Goal: Transaction & Acquisition: Purchase product/service

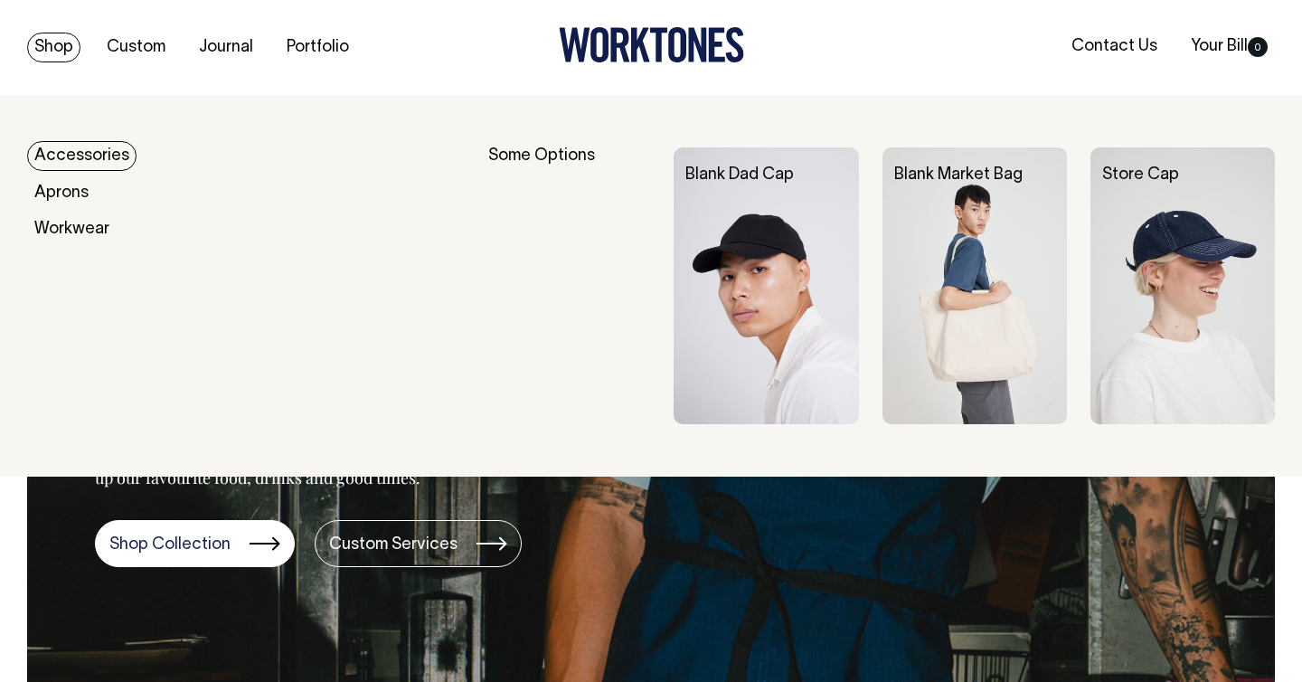
click at [51, 49] on link "Shop" at bounding box center [53, 48] width 53 height 30
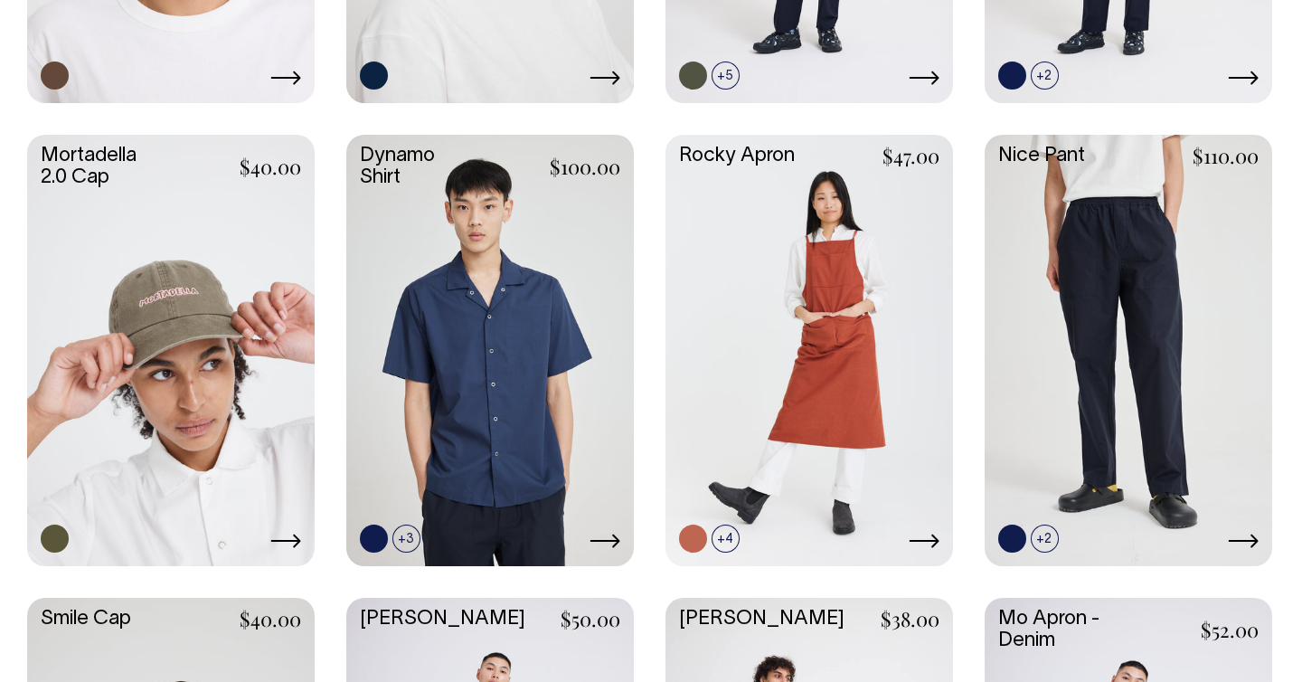
scroll to position [1326, 0]
click at [455, 300] on link at bounding box center [490, 349] width 288 height 428
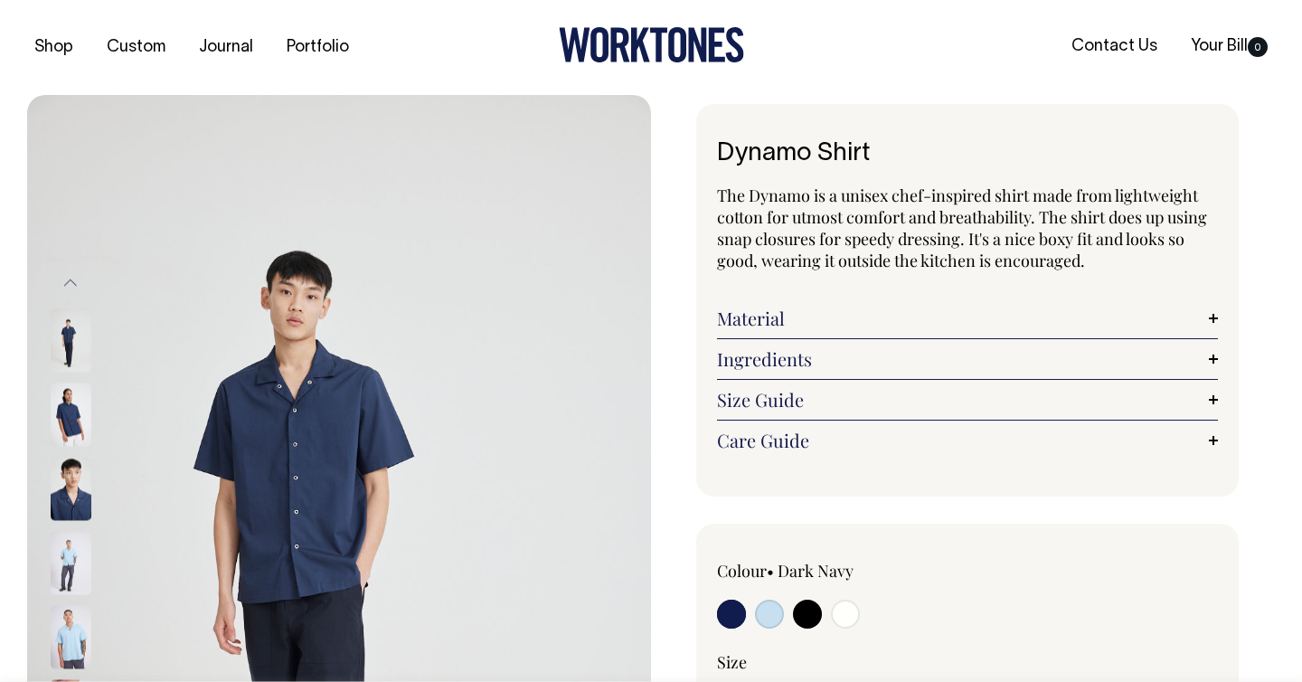
click at [791, 311] on link "Material" at bounding box center [967, 318] width 501 height 22
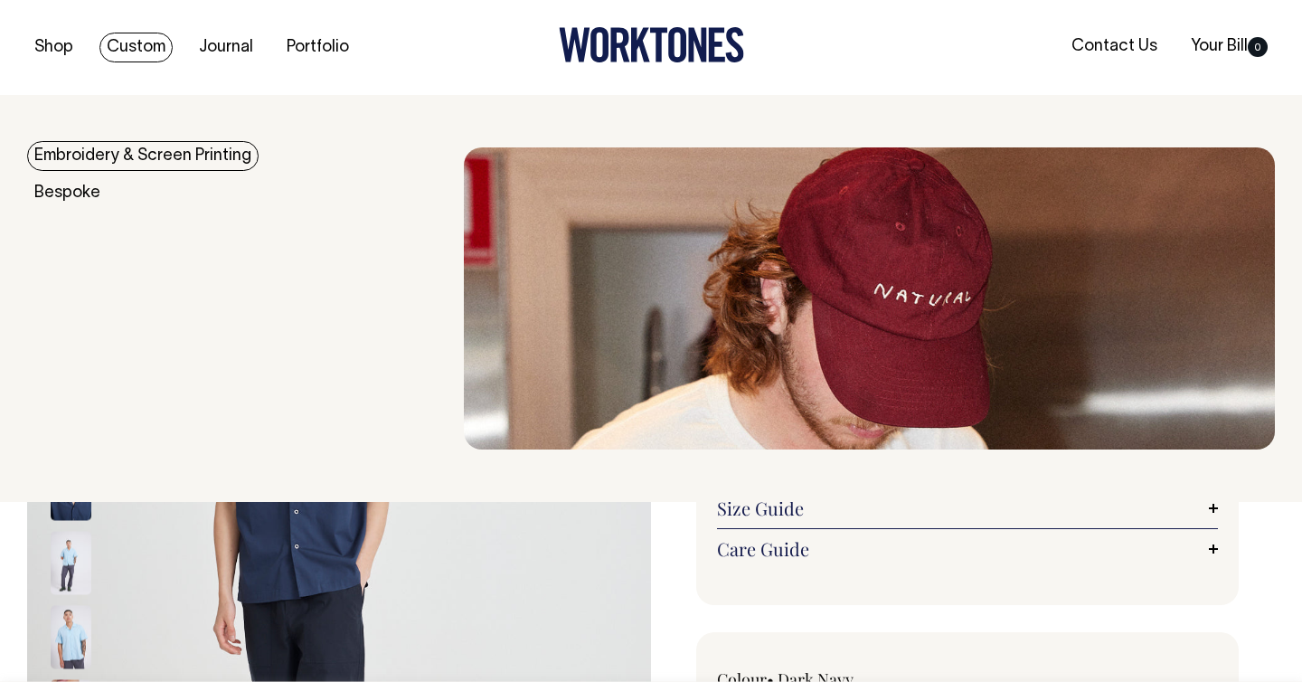
click at [125, 50] on link "Custom" at bounding box center [135, 48] width 73 height 30
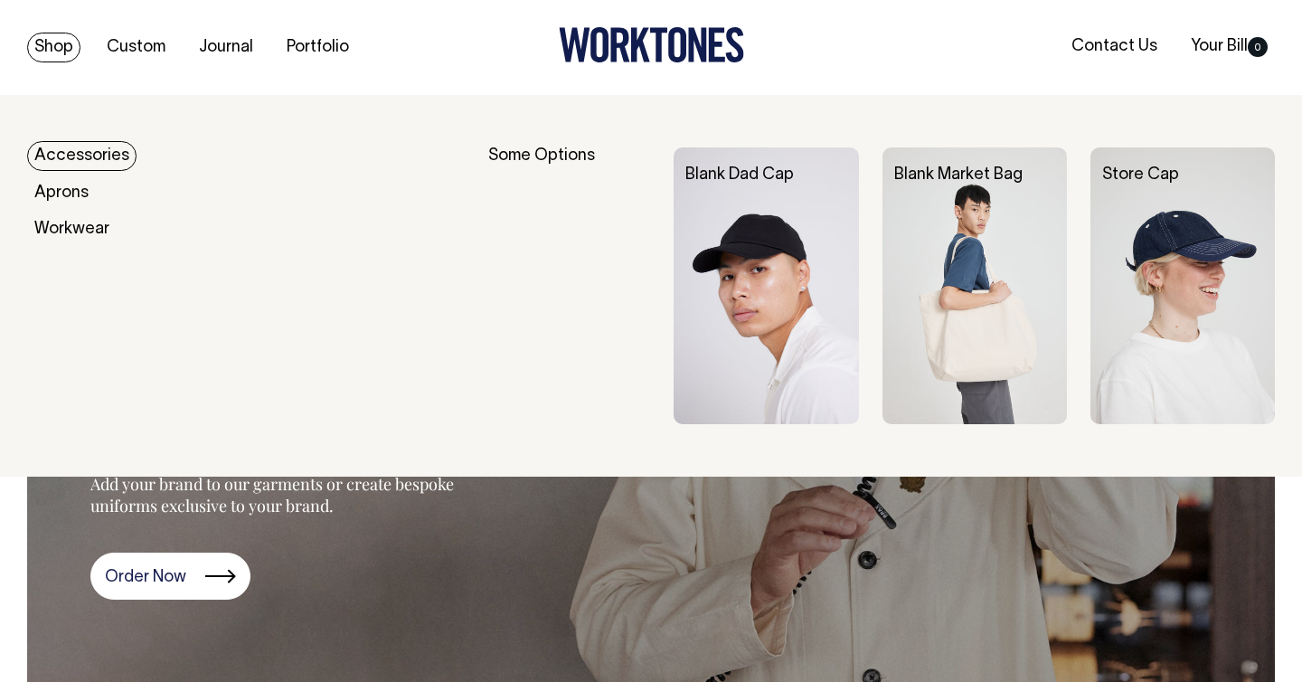
click at [56, 43] on link "Shop" at bounding box center [53, 48] width 53 height 30
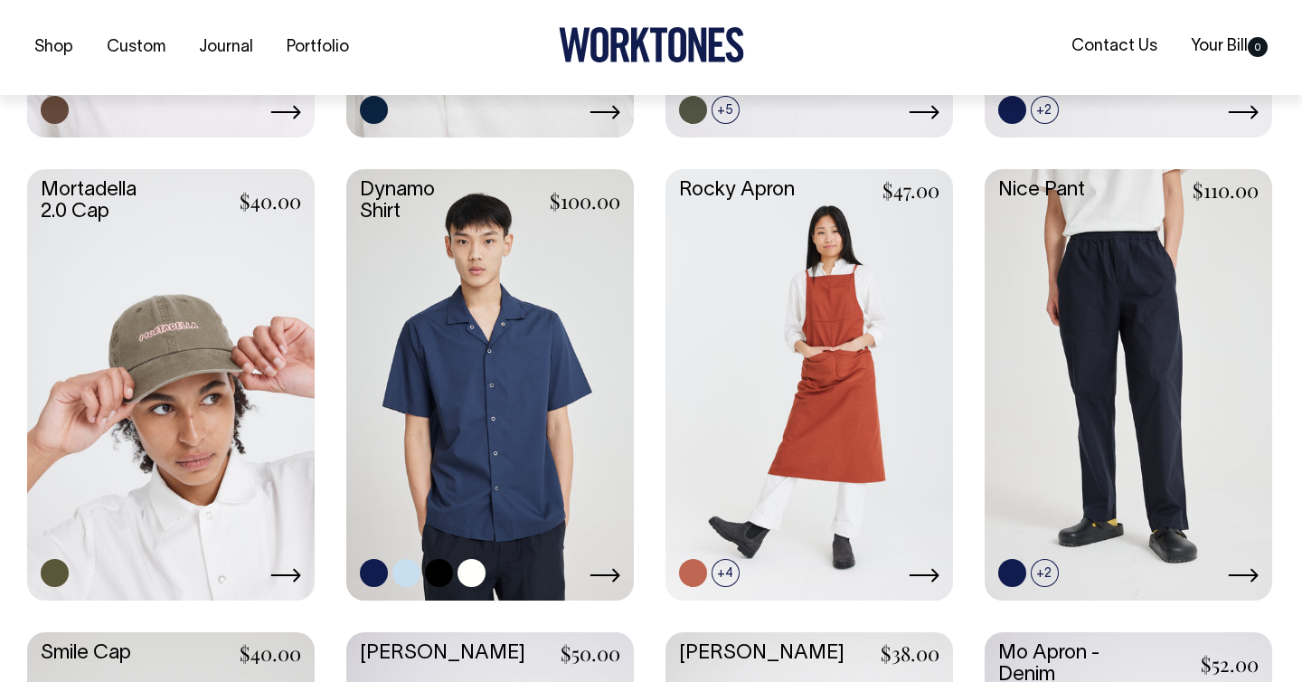
click at [447, 414] on link at bounding box center [490, 383] width 288 height 428
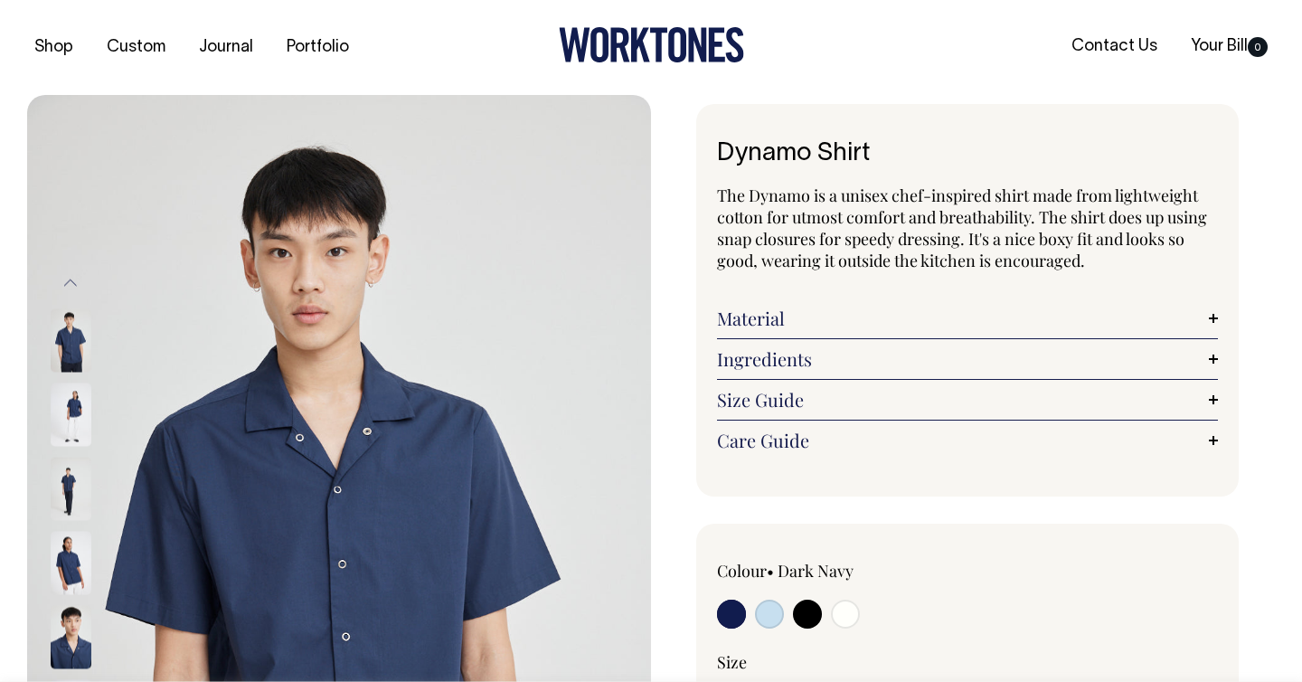
click at [943, 354] on link "Ingredients" at bounding box center [967, 359] width 501 height 22
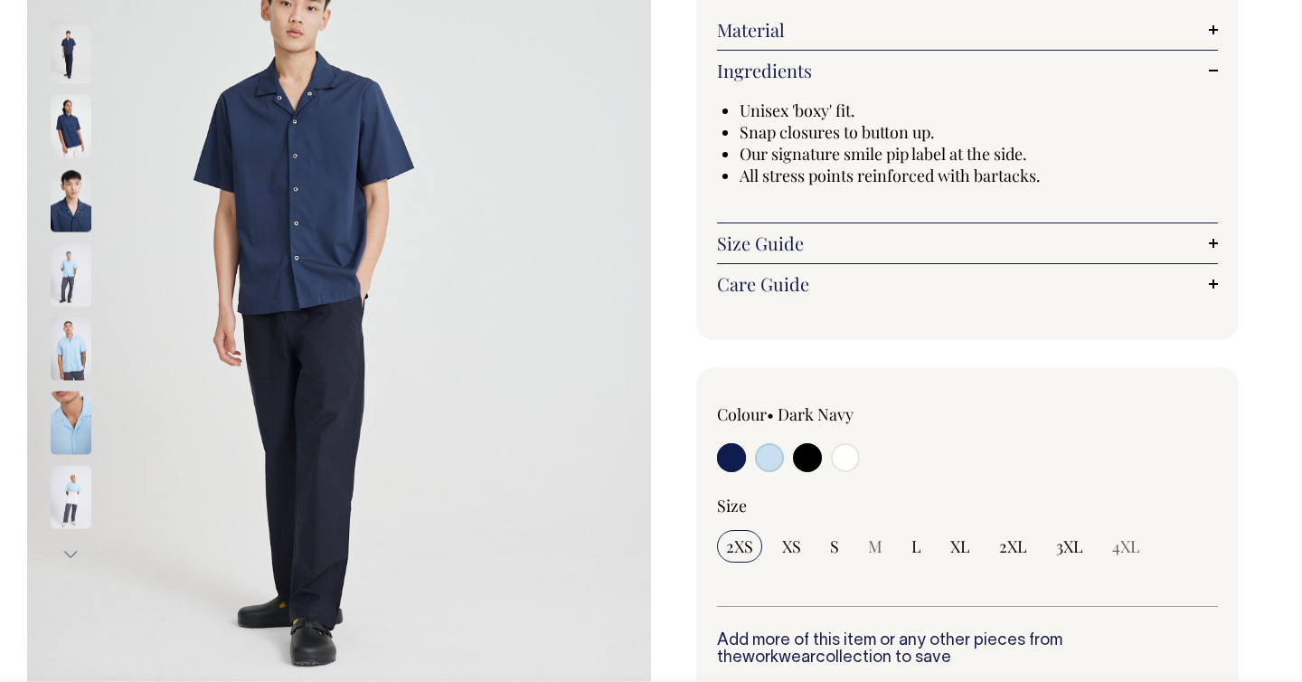
scroll to position [288, 0]
click at [843, 455] on input "radio" at bounding box center [845, 457] width 29 height 29
radio input "true"
select select "Off-White"
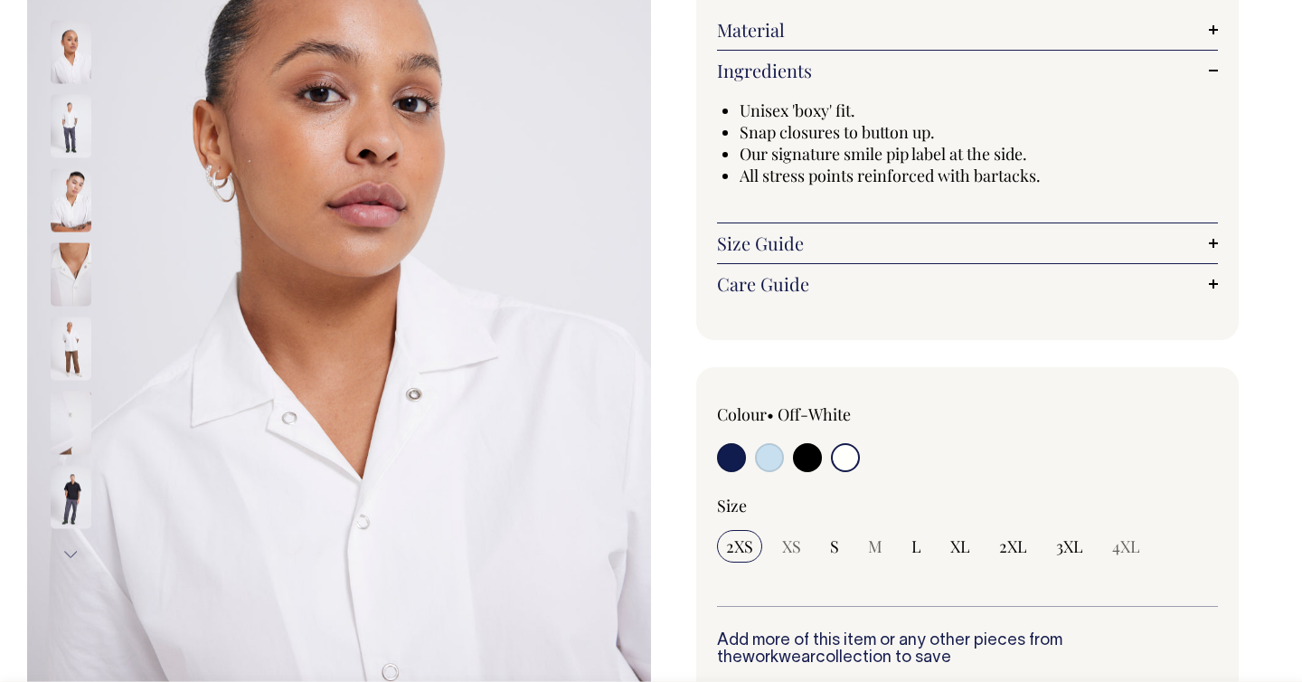
click at [807, 465] on input "radio" at bounding box center [807, 457] width 29 height 29
radio input "true"
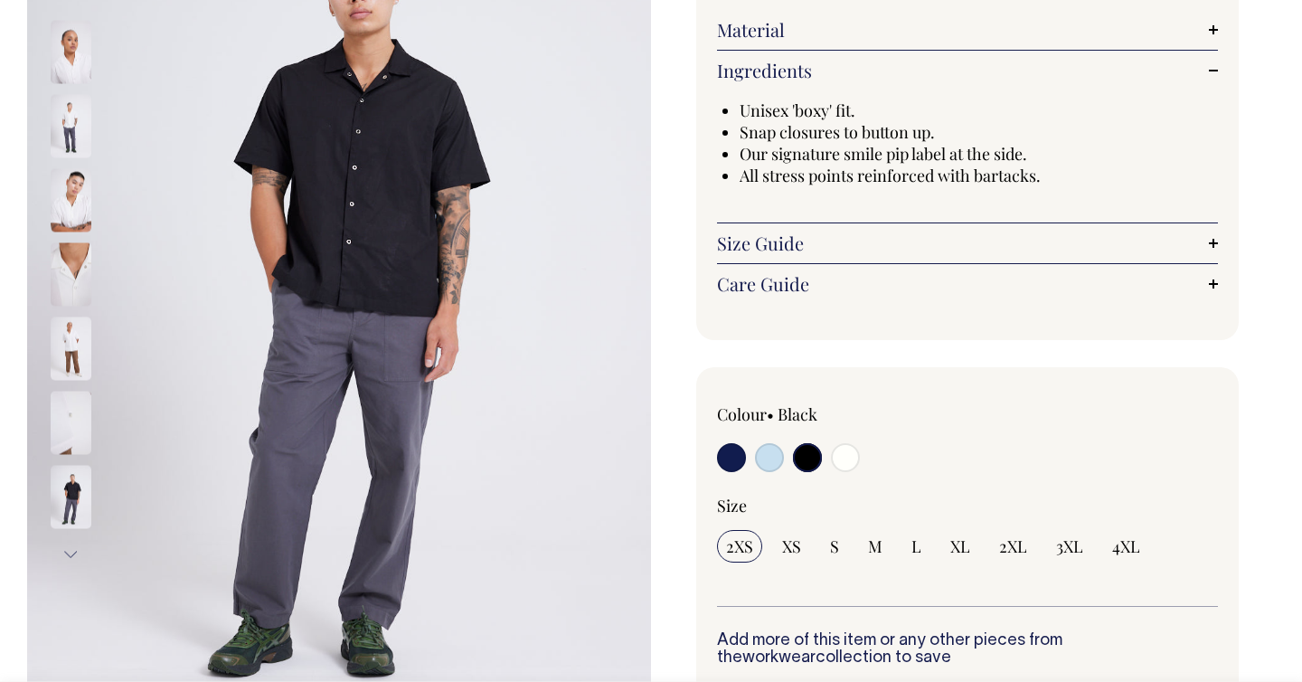
radio input "true"
select select "Black"
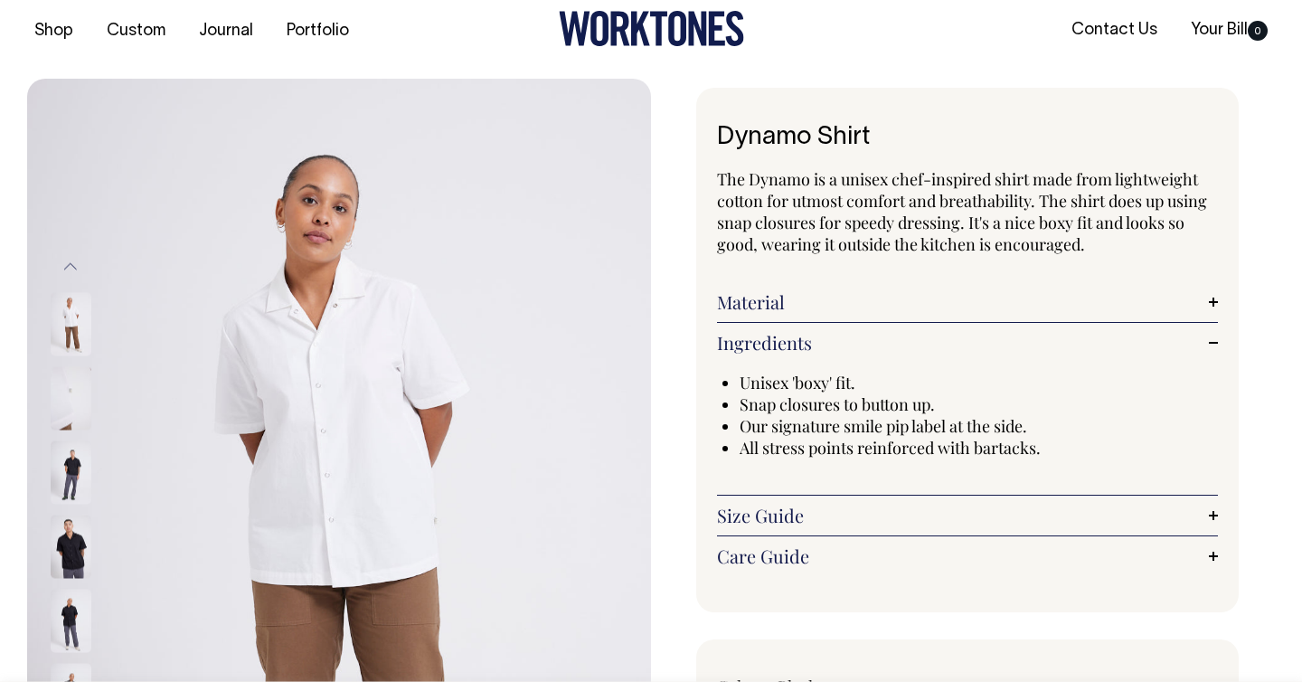
scroll to position [16, 0]
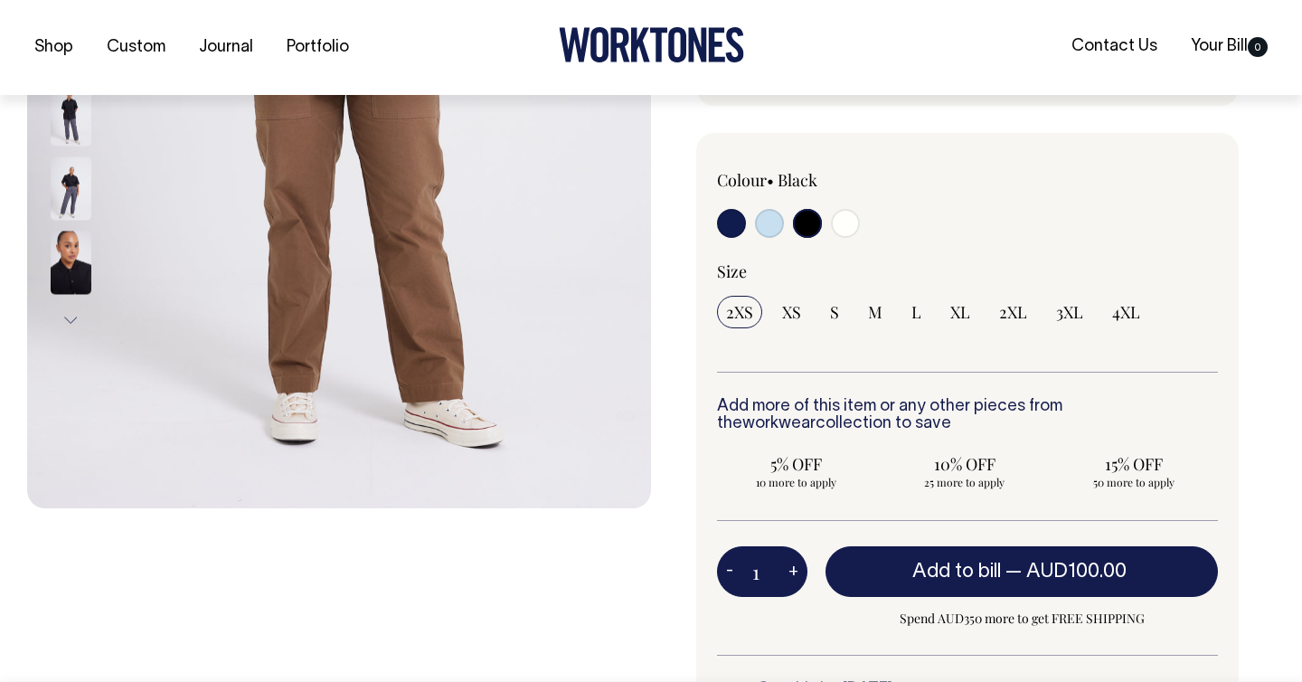
click at [732, 223] on input "radio" at bounding box center [731, 223] width 29 height 29
radio input "true"
select select "Dark Navy"
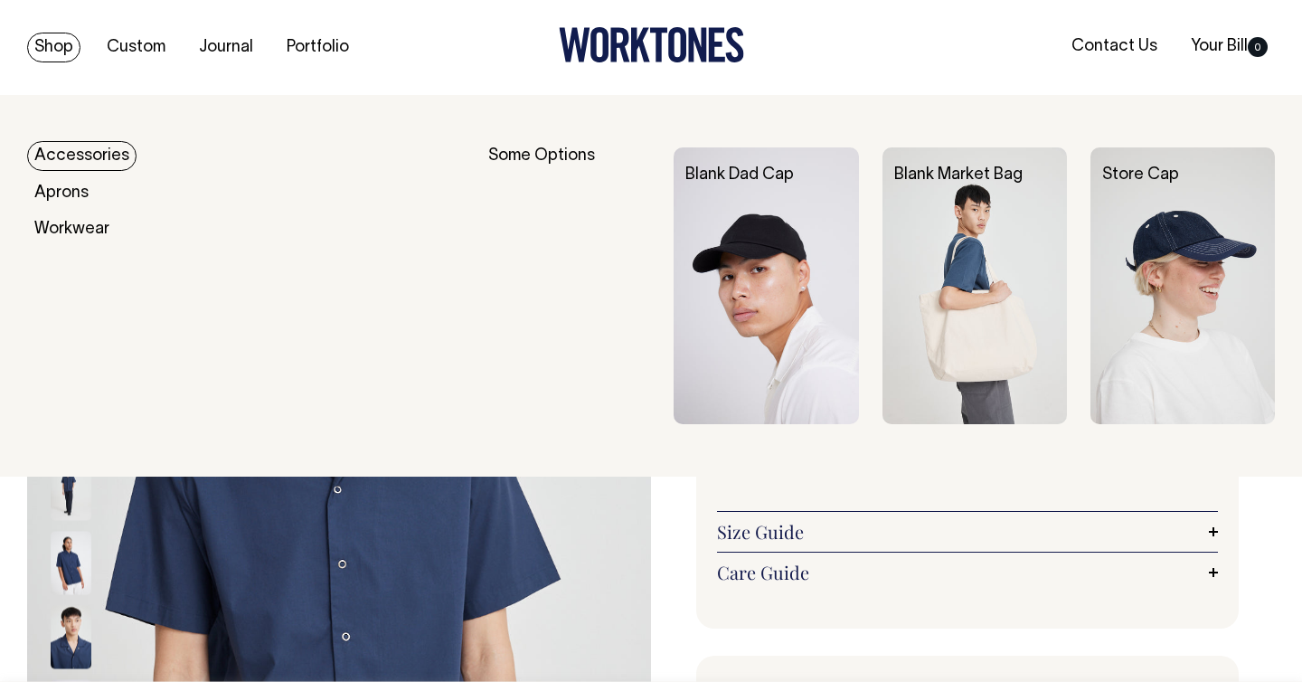
click at [38, 41] on link "Shop" at bounding box center [53, 48] width 53 height 30
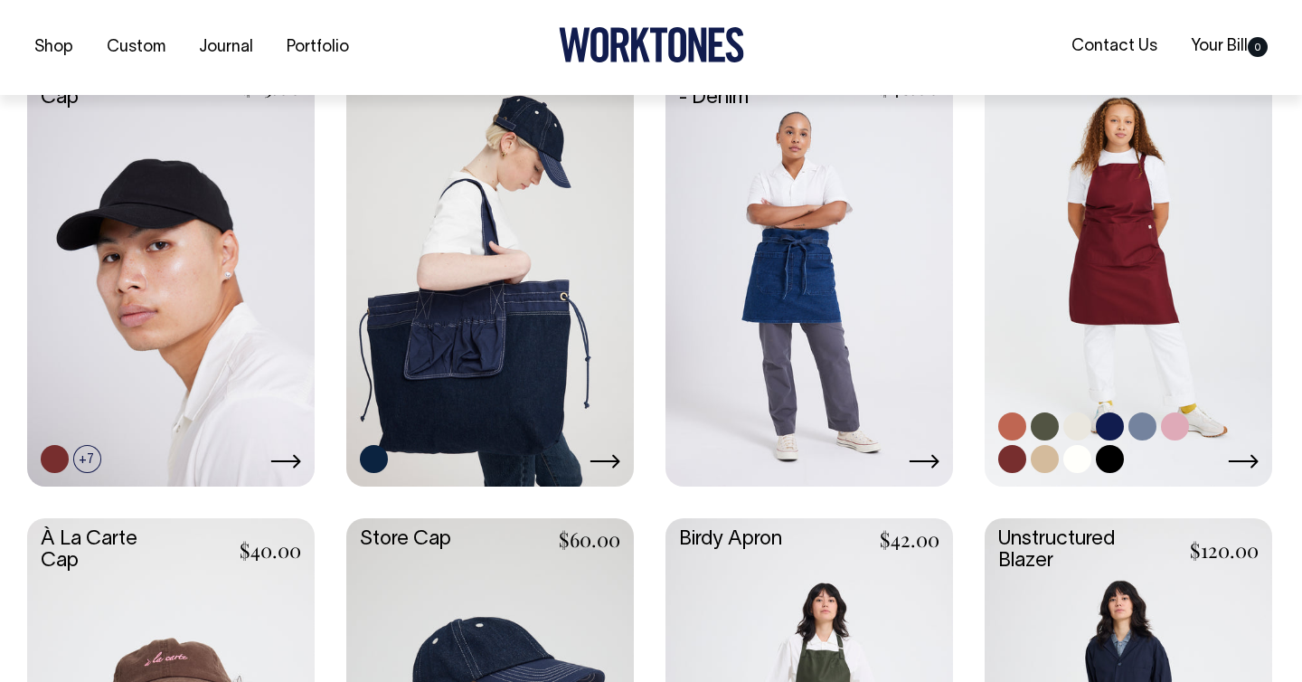
scroll to position [480, 0]
click at [1129, 250] on link at bounding box center [1129, 268] width 288 height 428
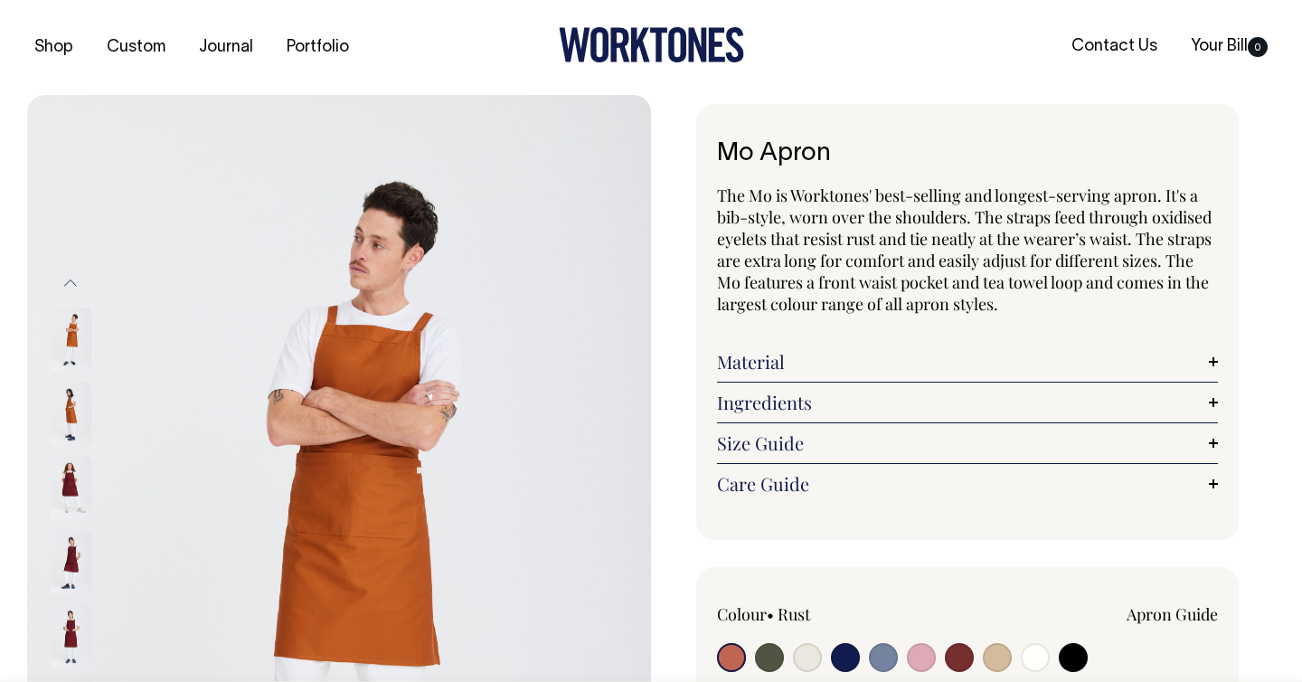
click at [960, 657] on input "radio" at bounding box center [959, 657] width 29 height 29
radio input "true"
select select "Burgundy"
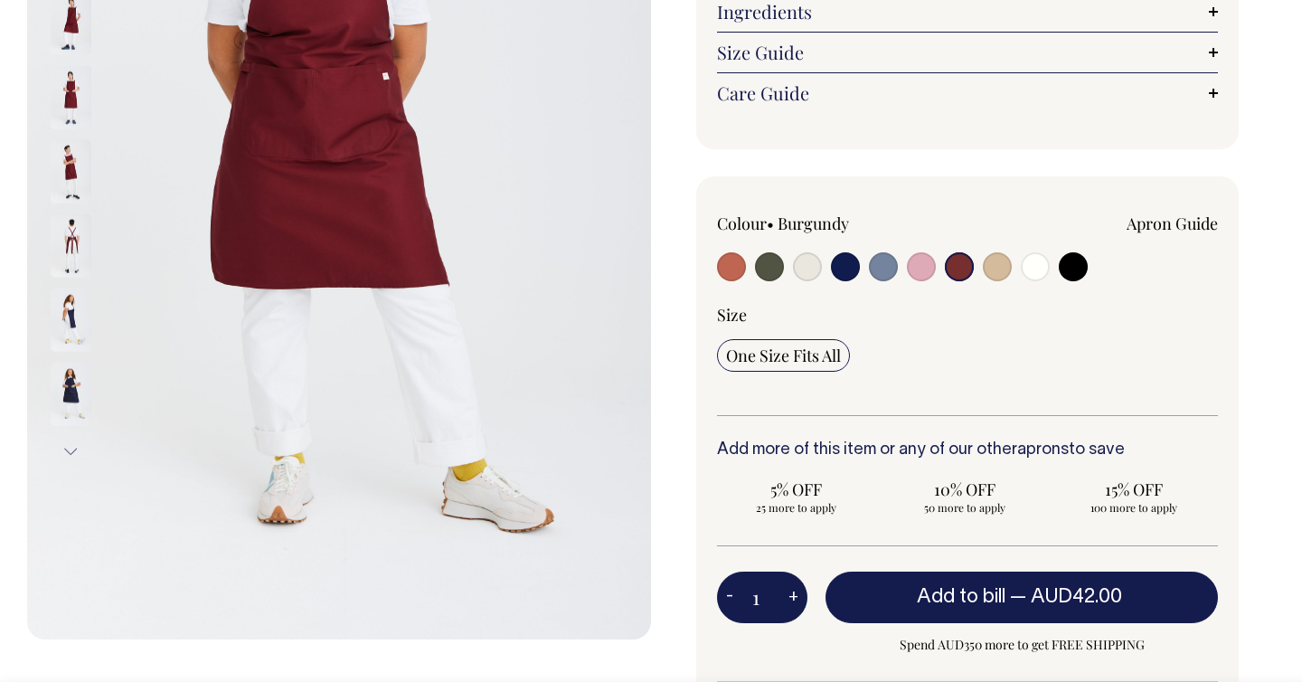
scroll to position [392, 0]
